Goal: Information Seeking & Learning: Check status

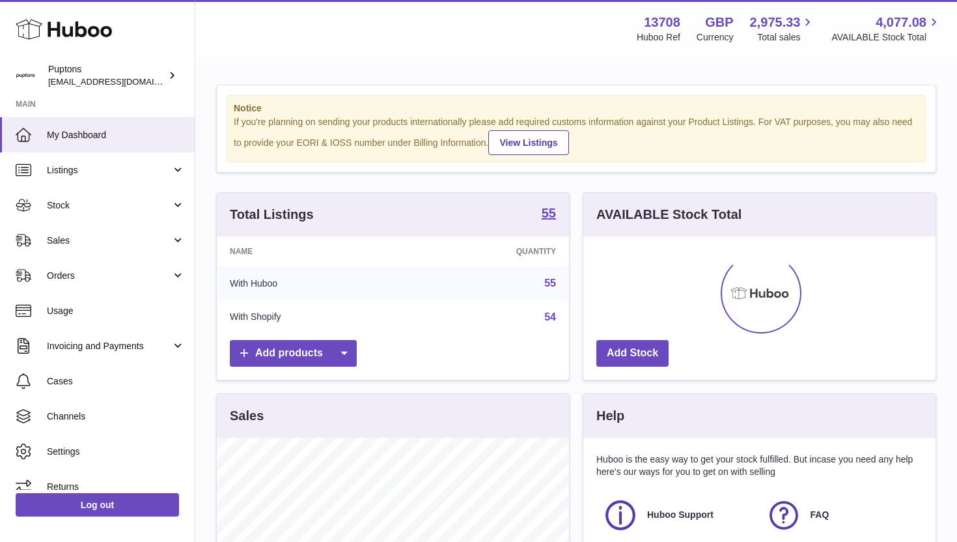
scroll to position [203, 352]
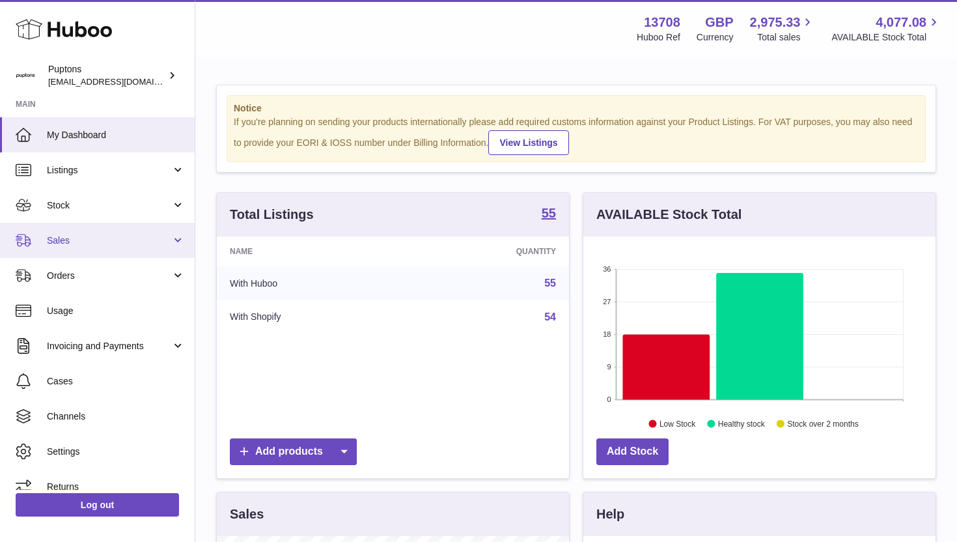
click at [85, 228] on link "Sales" at bounding box center [97, 240] width 195 height 35
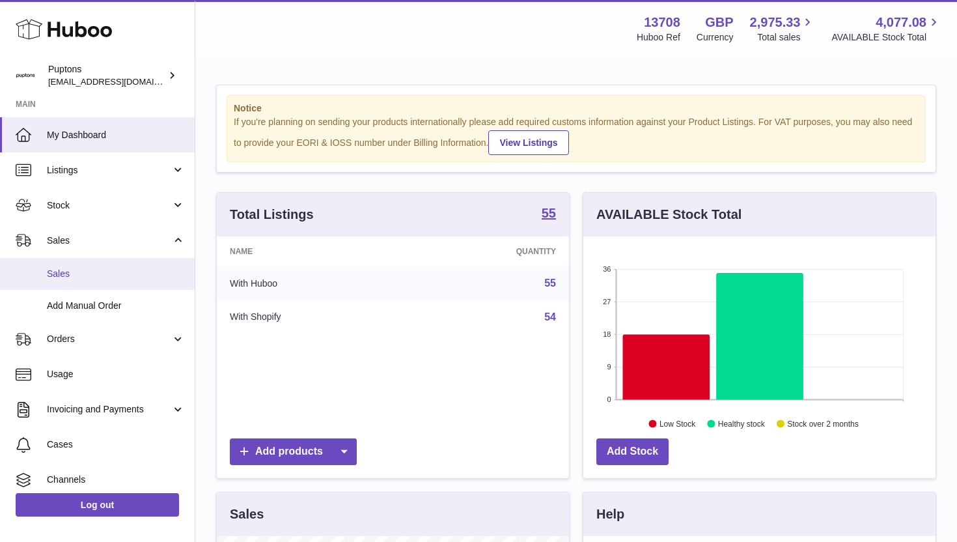
click at [79, 266] on link "Sales" at bounding box center [97, 274] width 195 height 32
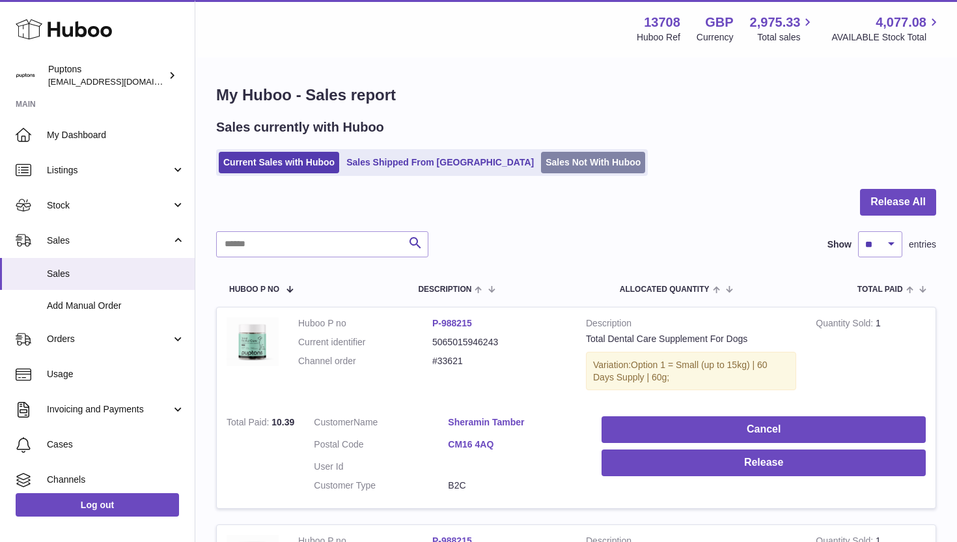
click at [541, 155] on link "Sales Not With Huboo" at bounding box center [593, 162] width 104 height 21
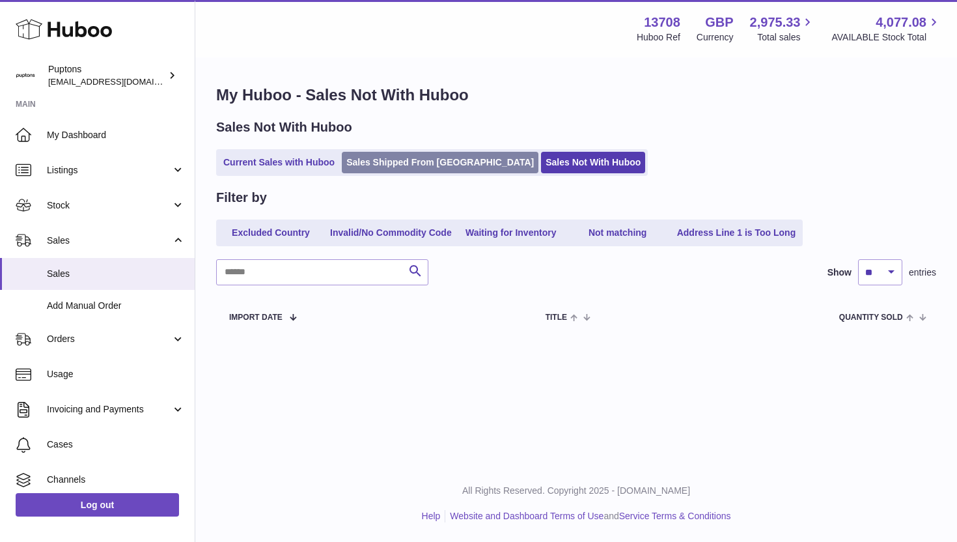
click at [380, 163] on link "Sales Shipped From [GEOGRAPHIC_DATA]" at bounding box center [440, 162] width 197 height 21
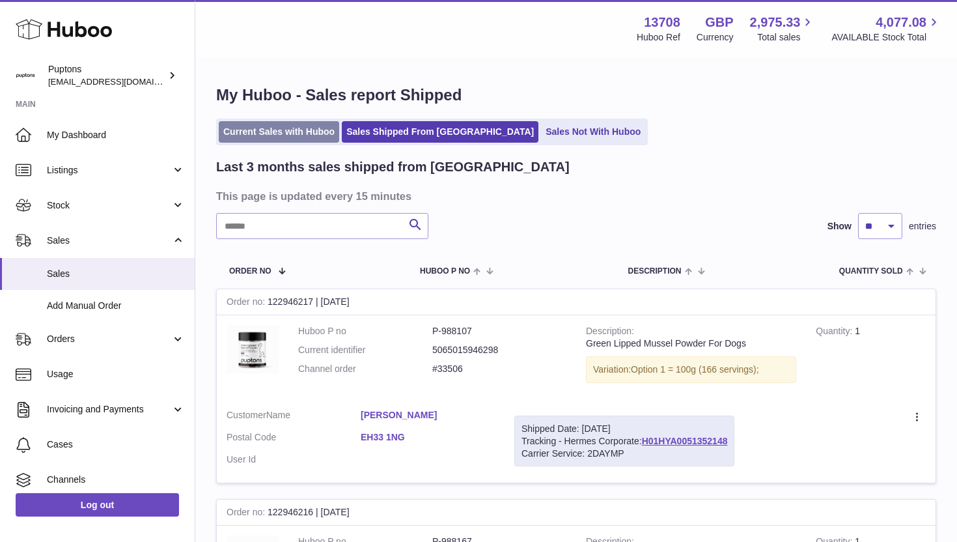
click at [293, 137] on link "Current Sales with Huboo" at bounding box center [279, 131] width 120 height 21
